Goal: Navigation & Orientation: Find specific page/section

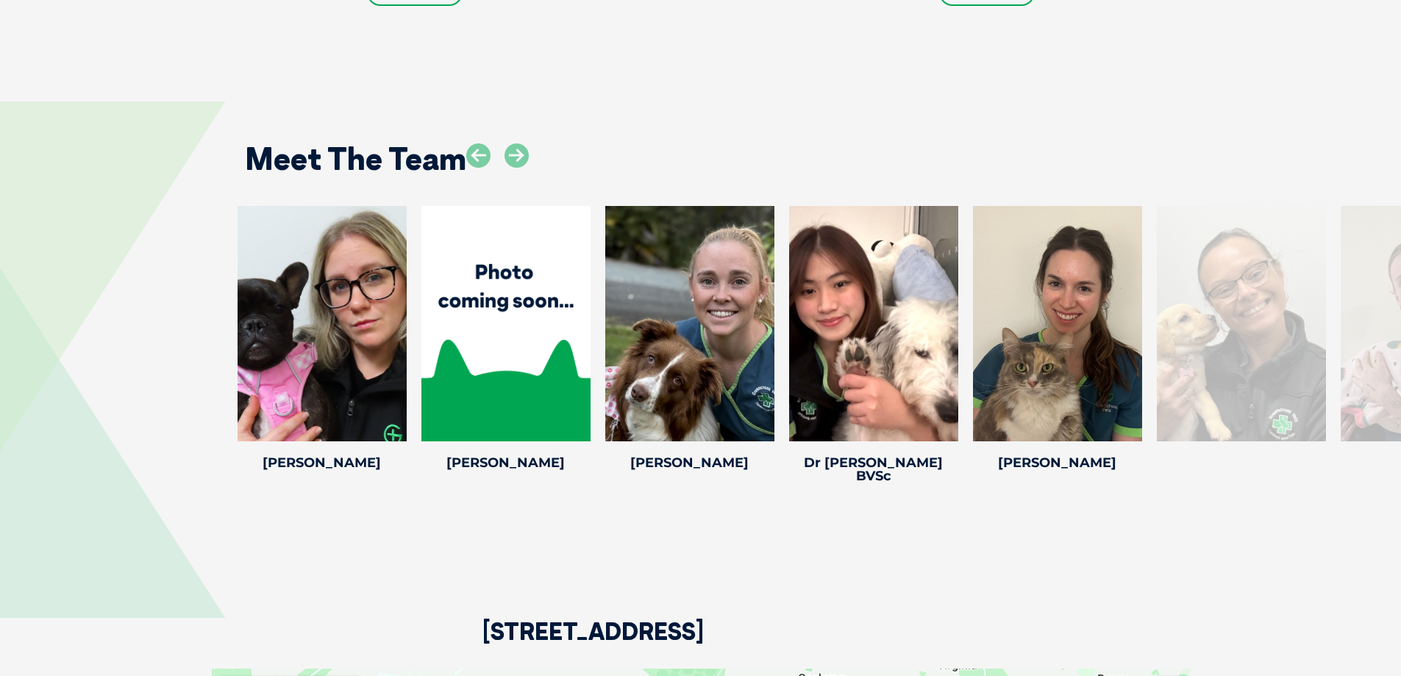
scroll to position [2296, 0]
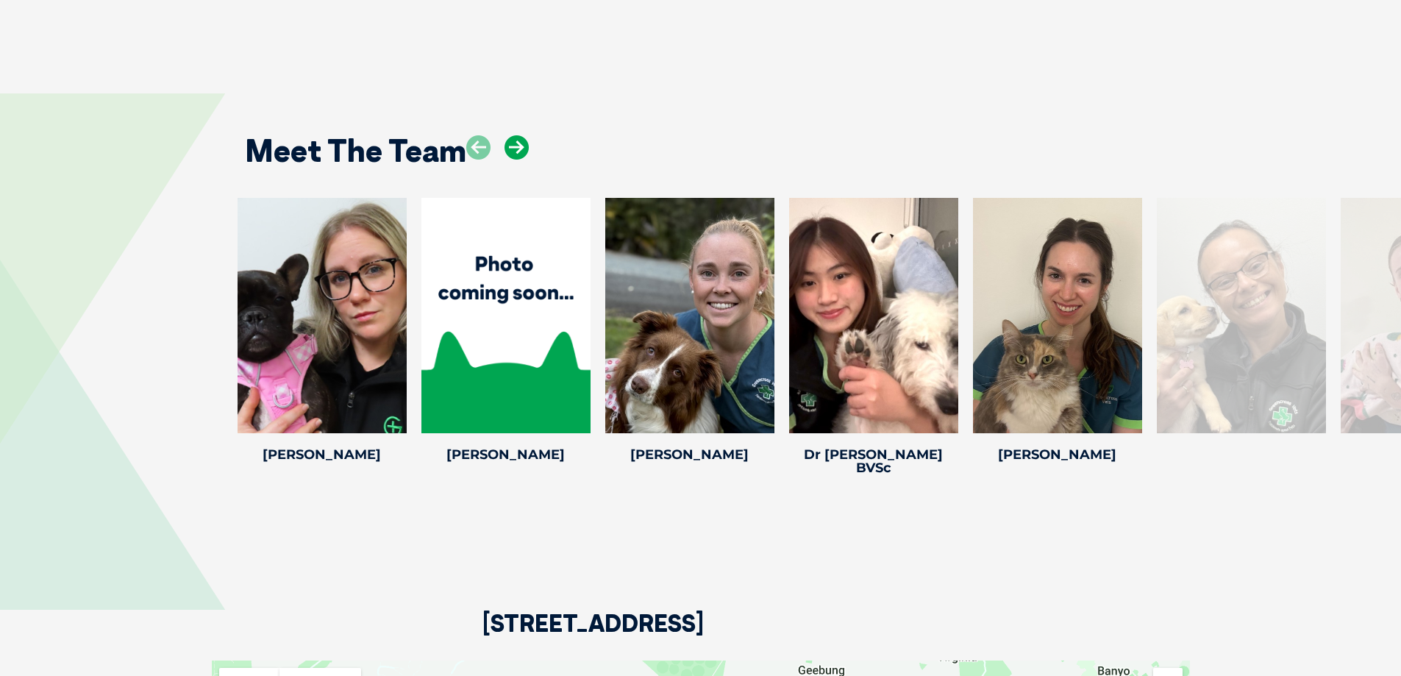
click at [513, 159] on icon at bounding box center [517, 147] width 24 height 24
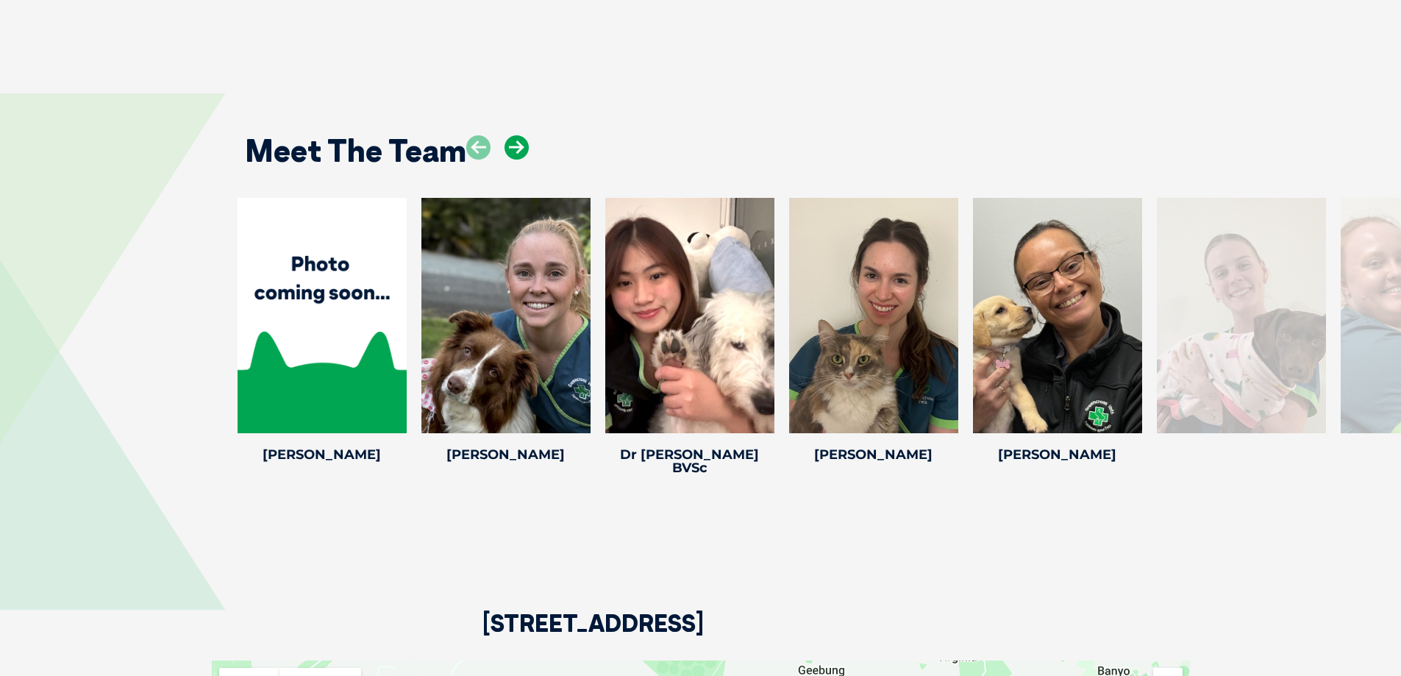
click at [513, 159] on icon at bounding box center [517, 147] width 24 height 24
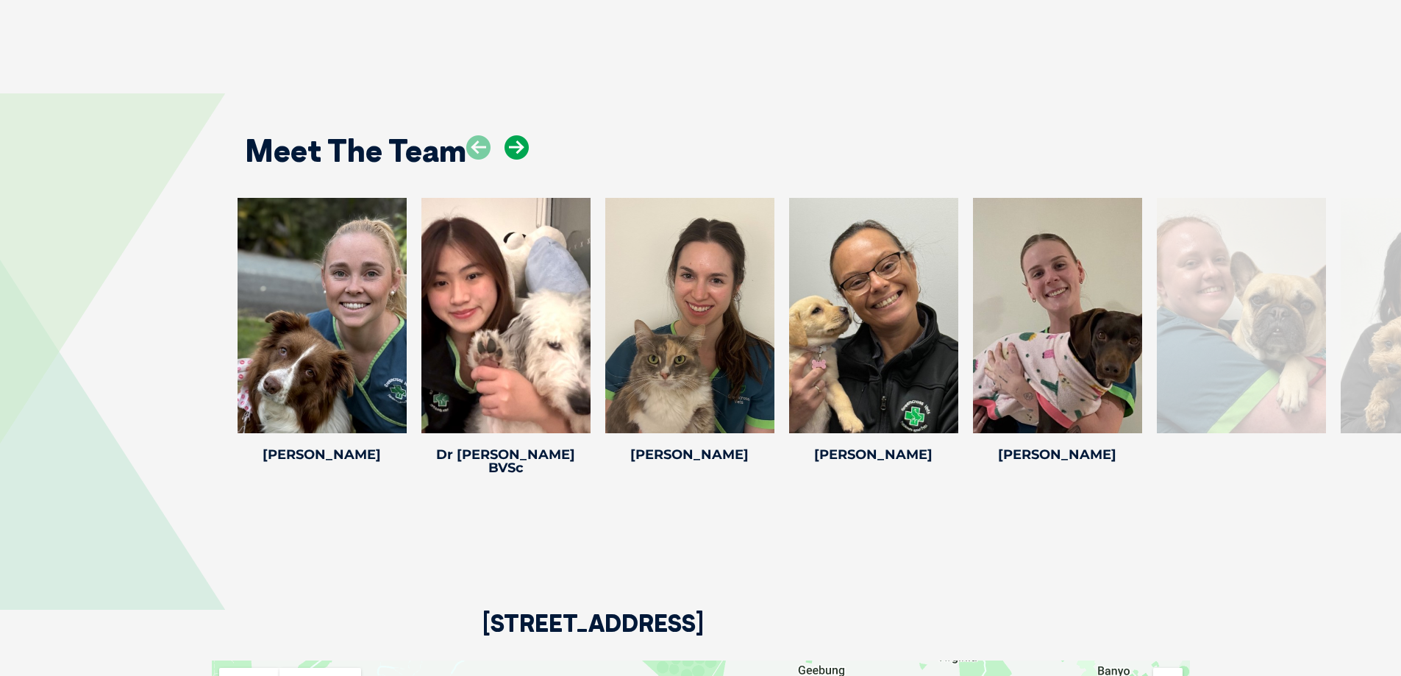
click at [513, 159] on icon at bounding box center [517, 147] width 24 height 24
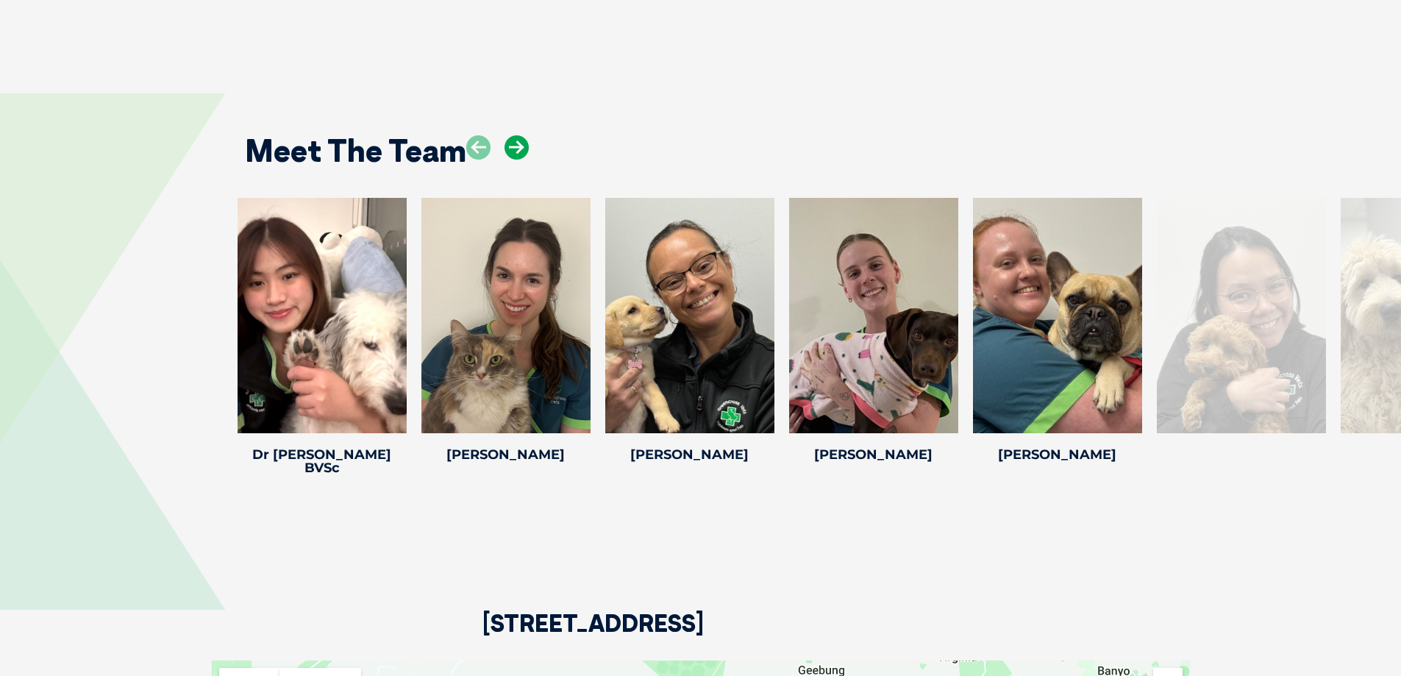
click at [513, 159] on icon at bounding box center [517, 147] width 24 height 24
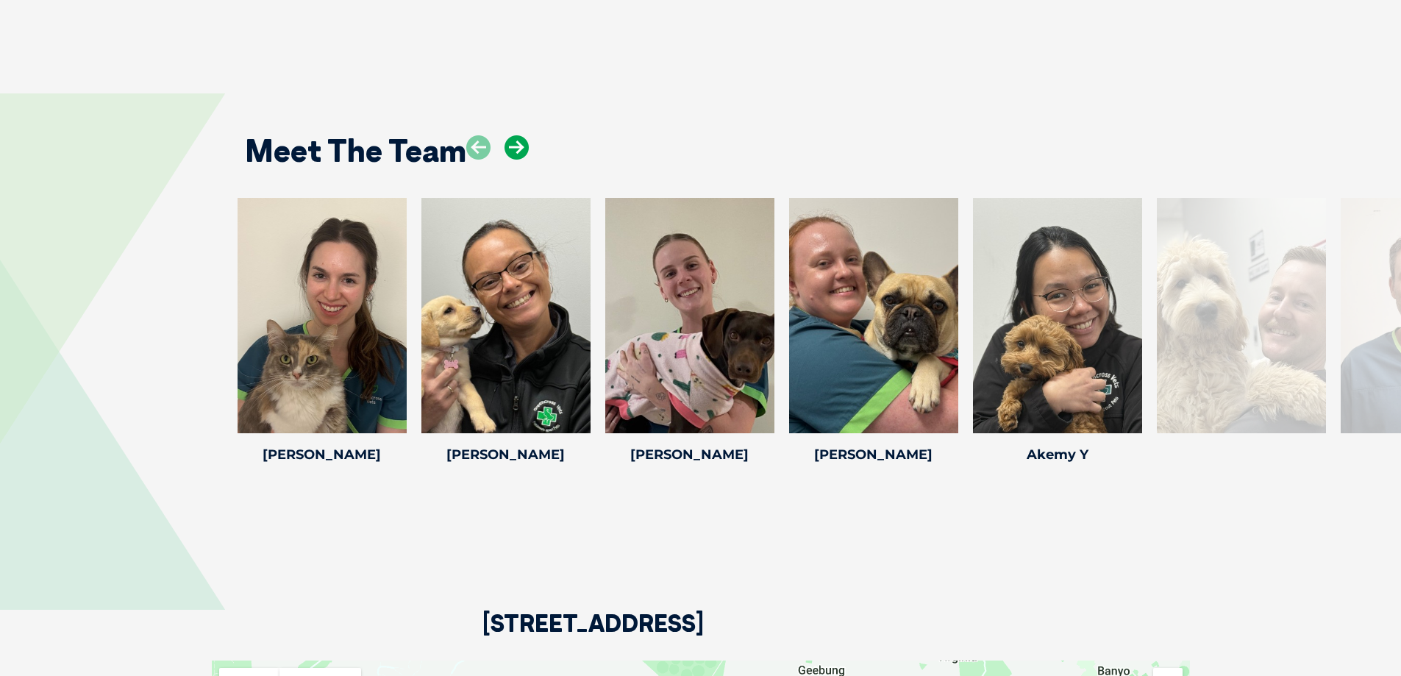
click at [513, 159] on icon at bounding box center [517, 147] width 24 height 24
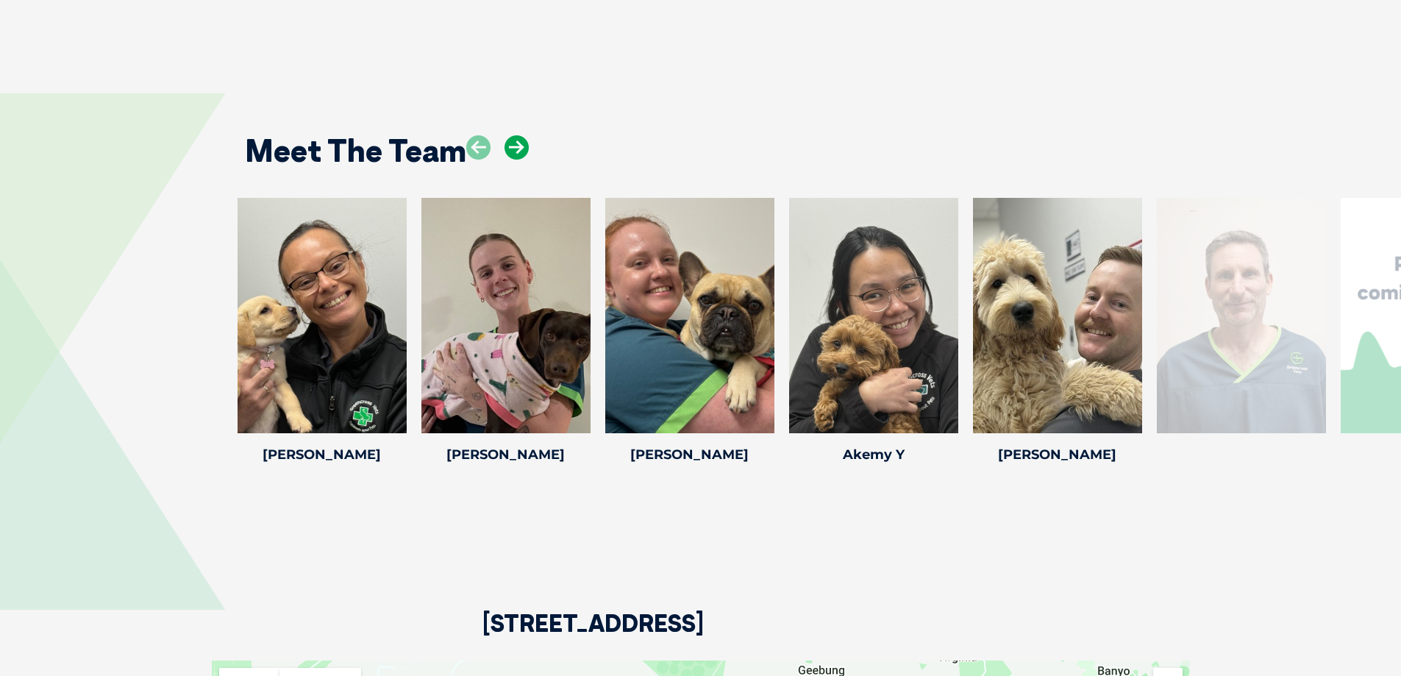
click at [513, 159] on icon at bounding box center [517, 147] width 24 height 24
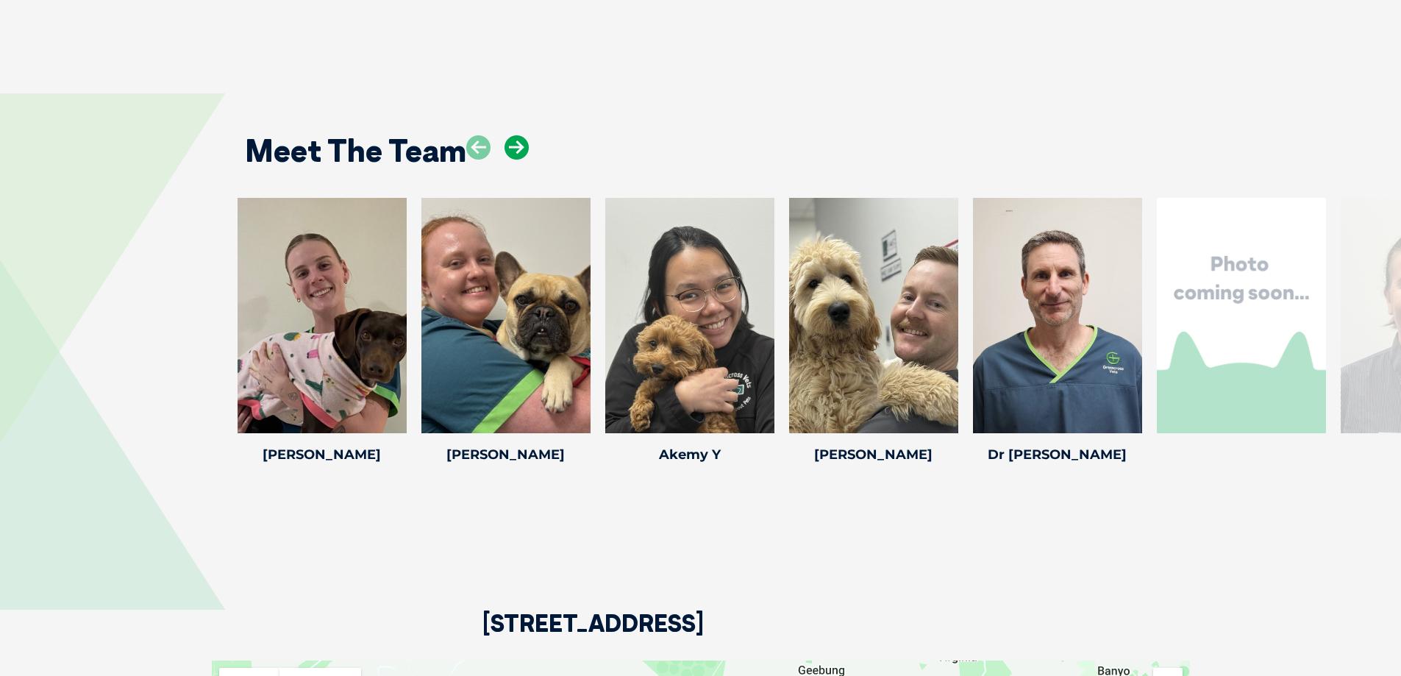
click at [513, 159] on icon at bounding box center [517, 147] width 24 height 24
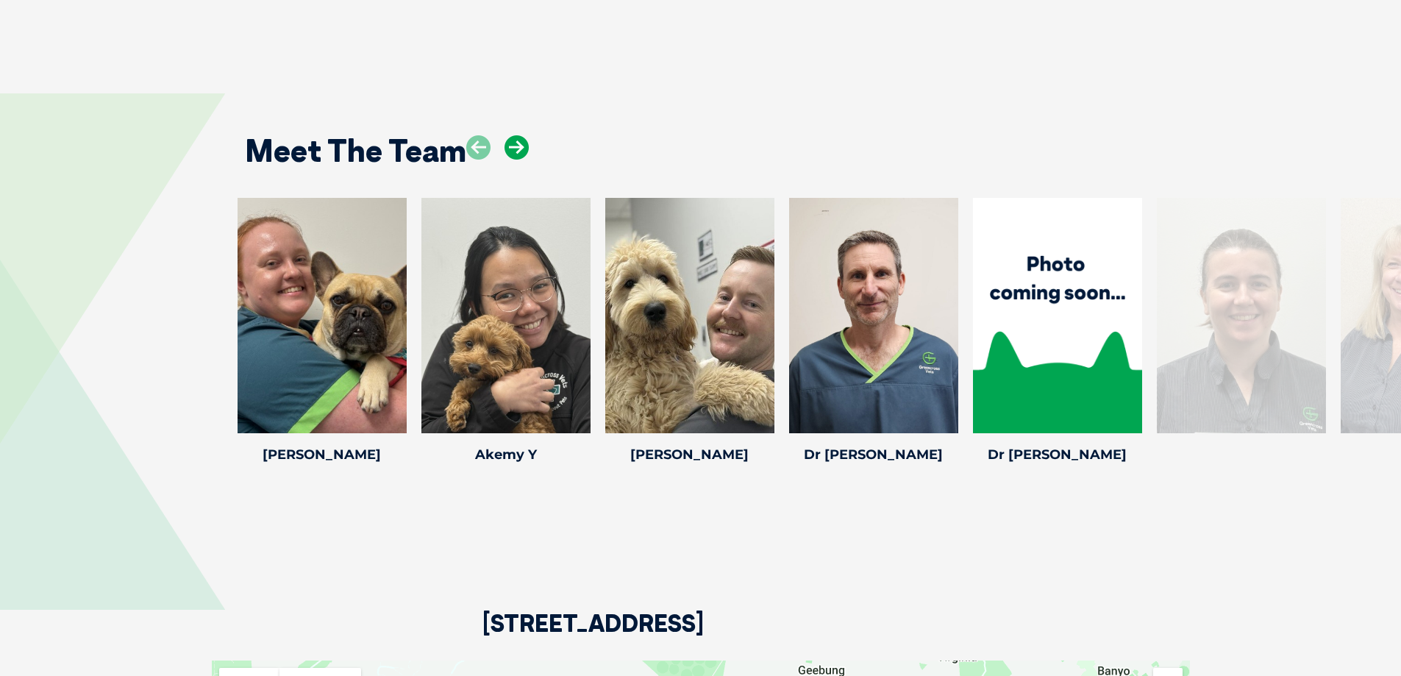
click at [513, 159] on icon at bounding box center [517, 147] width 24 height 24
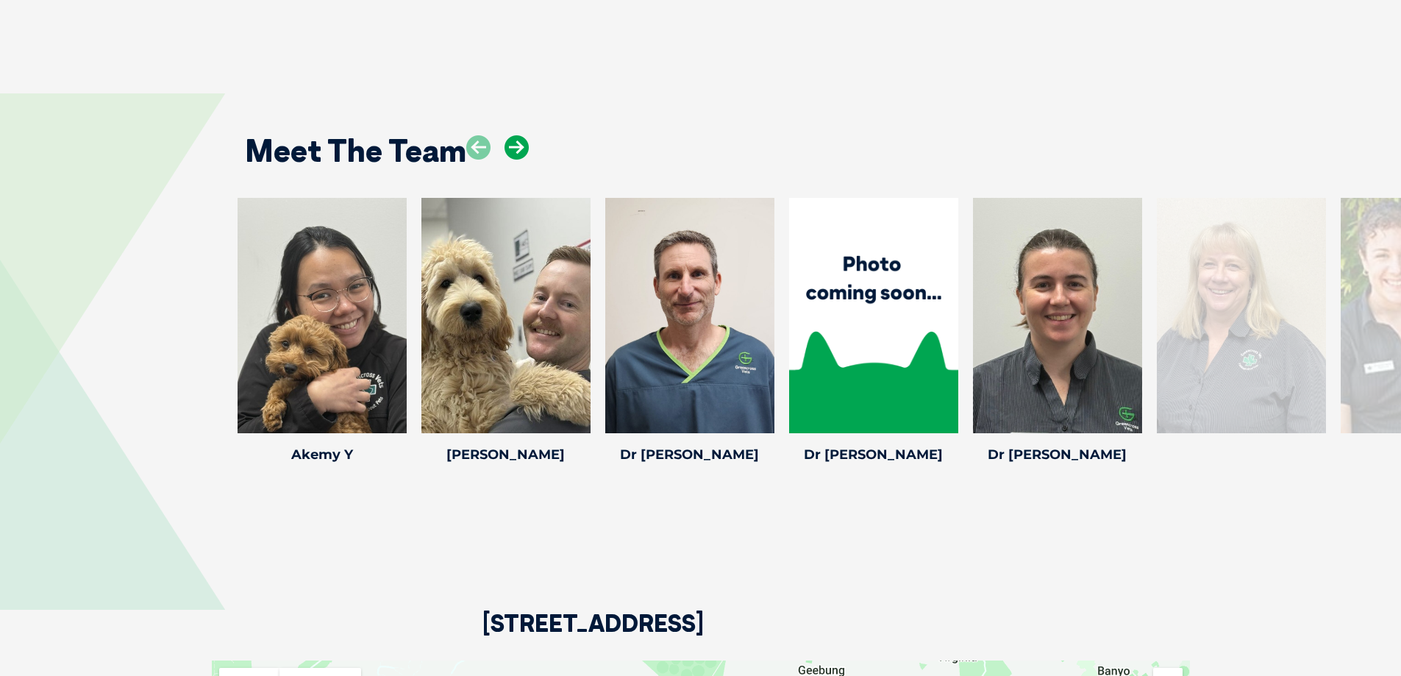
click at [513, 159] on icon at bounding box center [517, 147] width 24 height 24
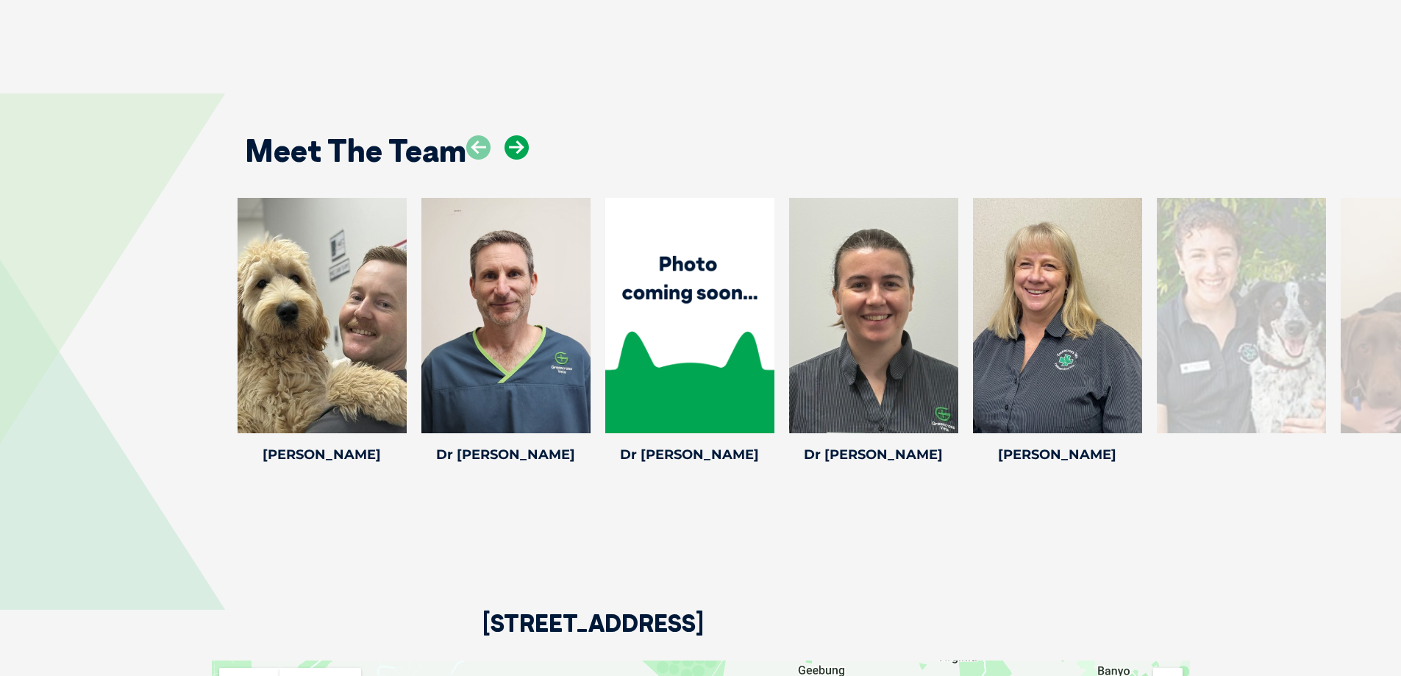
click at [513, 159] on icon at bounding box center [517, 147] width 24 height 24
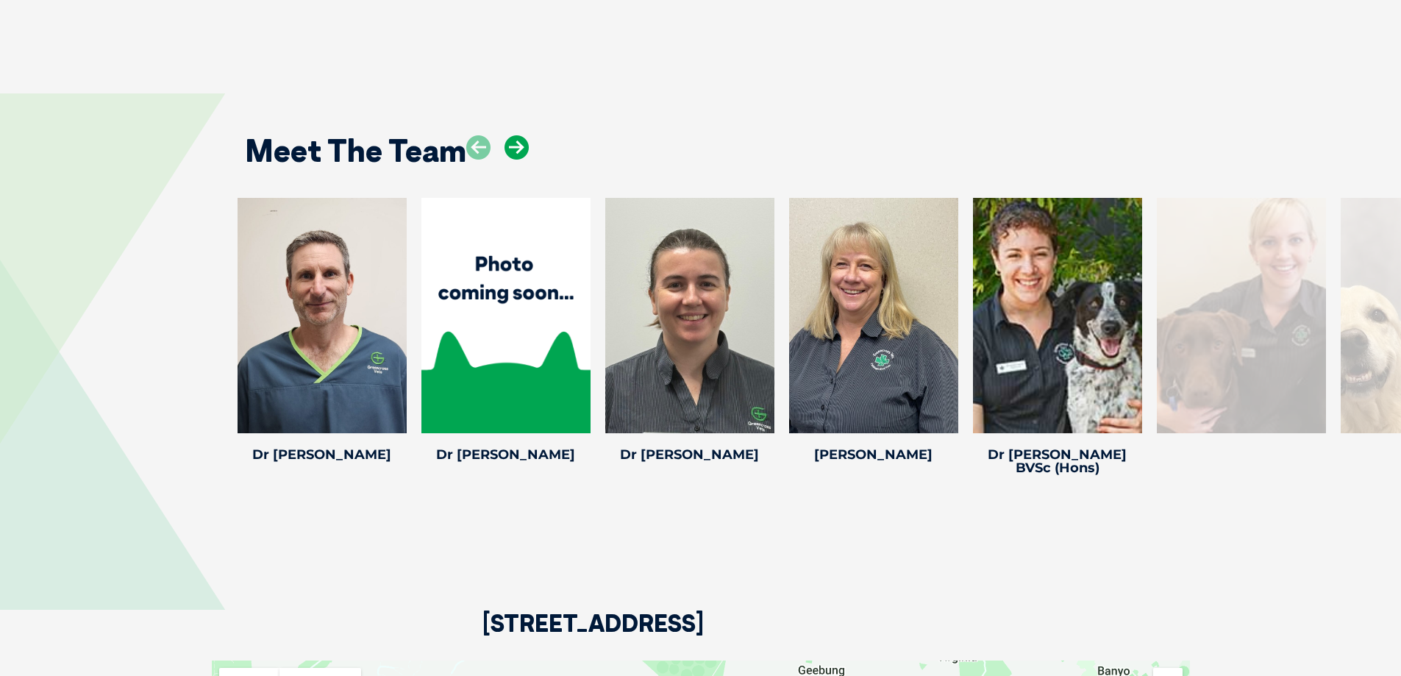
click at [513, 159] on icon at bounding box center [517, 147] width 24 height 24
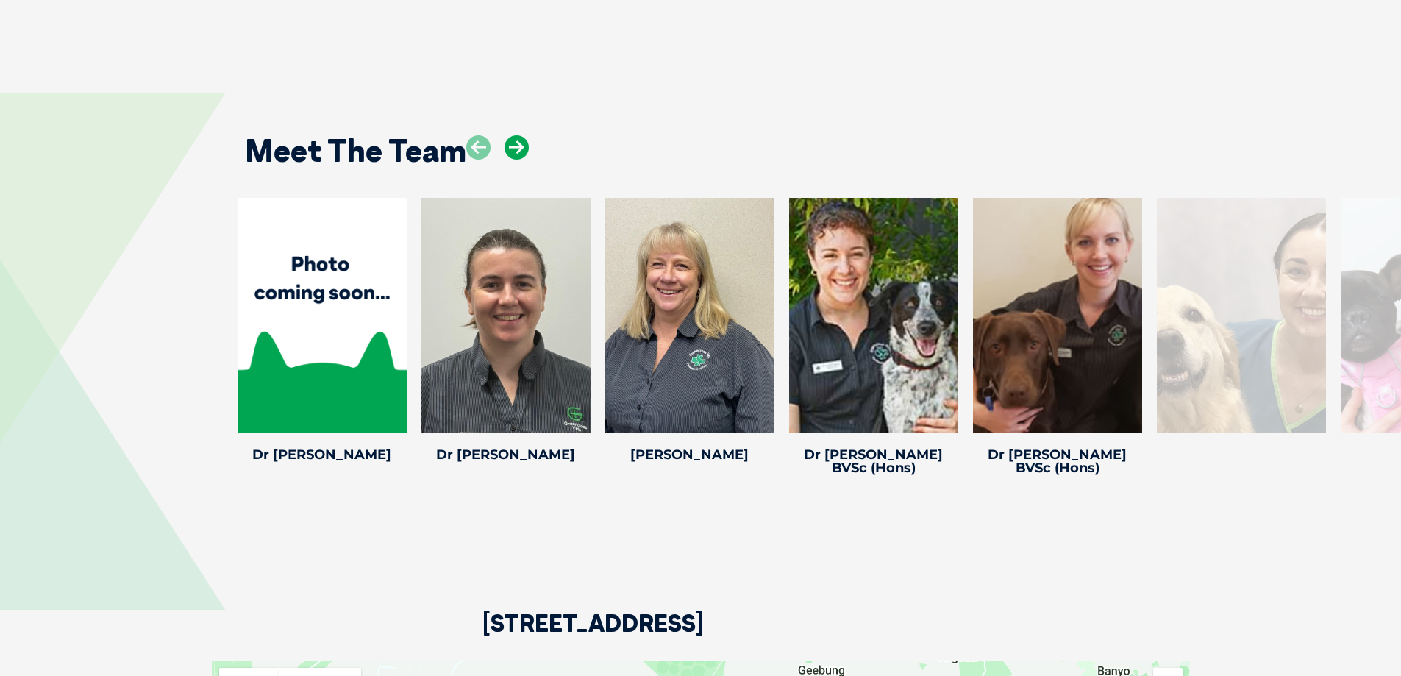
click at [513, 159] on icon at bounding box center [517, 147] width 24 height 24
click at [941, 425] on icon at bounding box center [949, 423] width 49 height 49
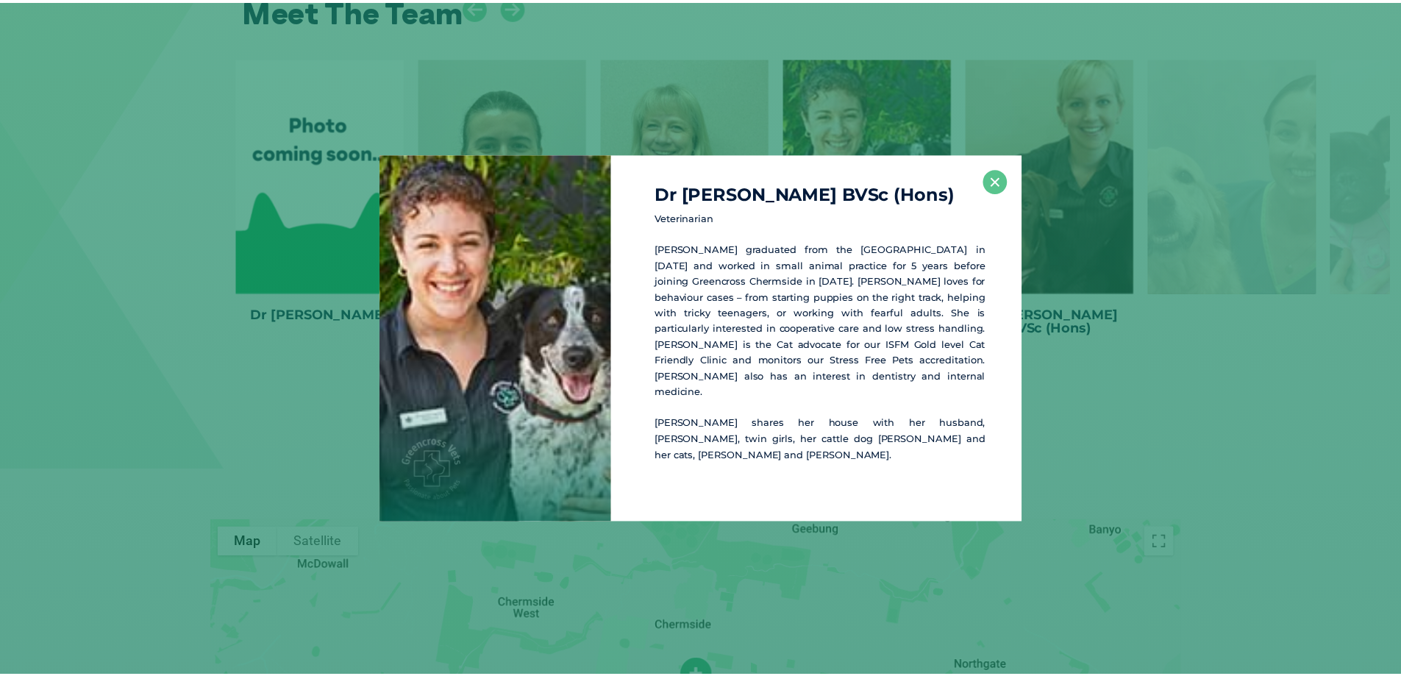
scroll to position [2440, 0]
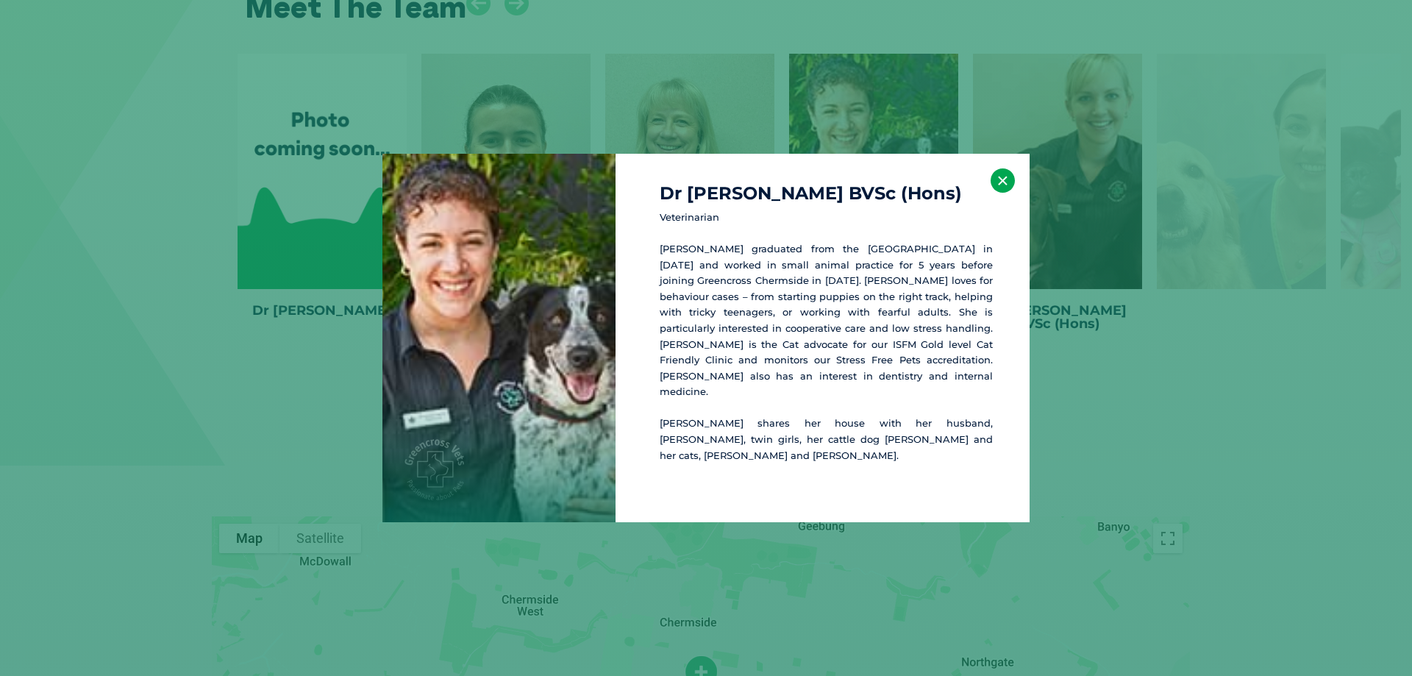
click at [1000, 193] on button "×" at bounding box center [1003, 180] width 24 height 24
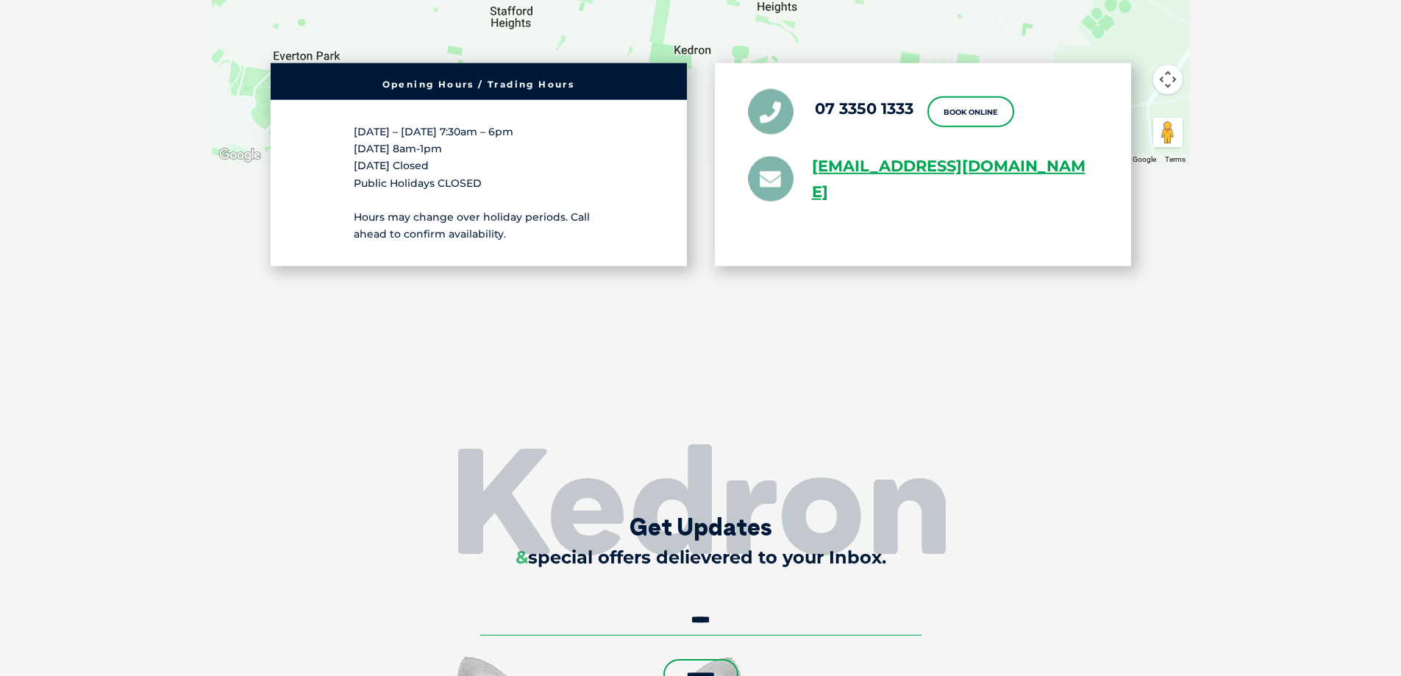
scroll to position [3148, 0]
